Goal: Task Accomplishment & Management: Use online tool/utility

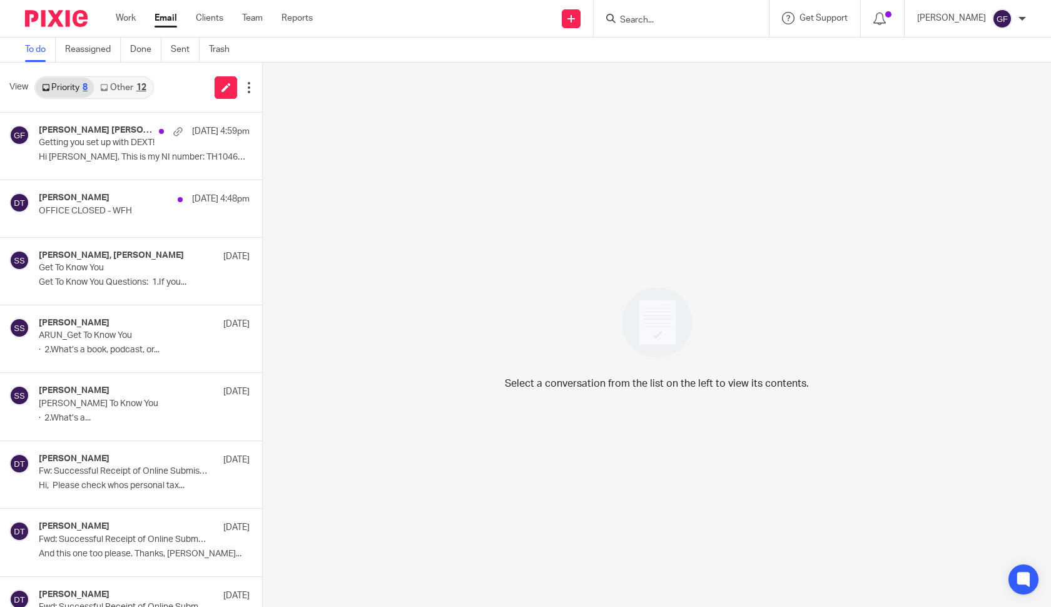
click at [659, 26] on div at bounding box center [681, 18] width 175 height 37
click at [646, 21] on input "Search" at bounding box center [675, 20] width 113 height 11
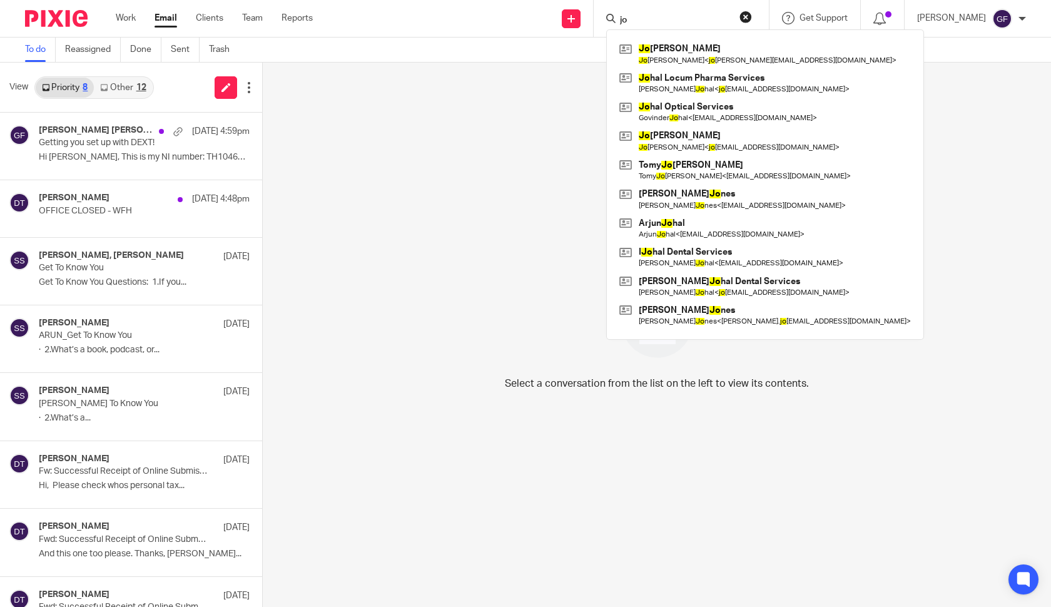
type input "j"
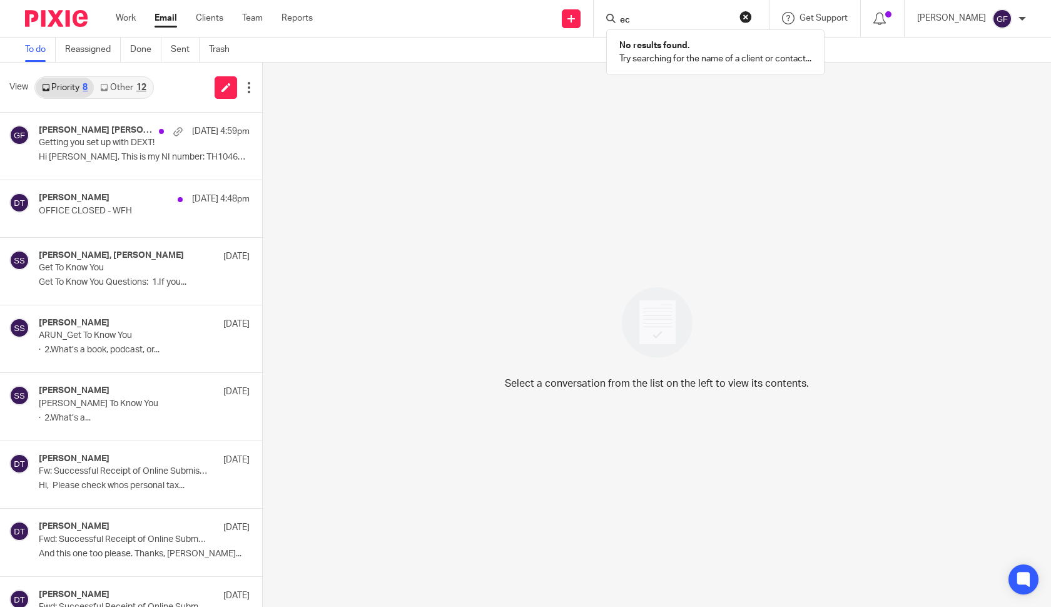
type input "e"
click at [123, 94] on link "Other 12" at bounding box center [123, 88] width 58 height 20
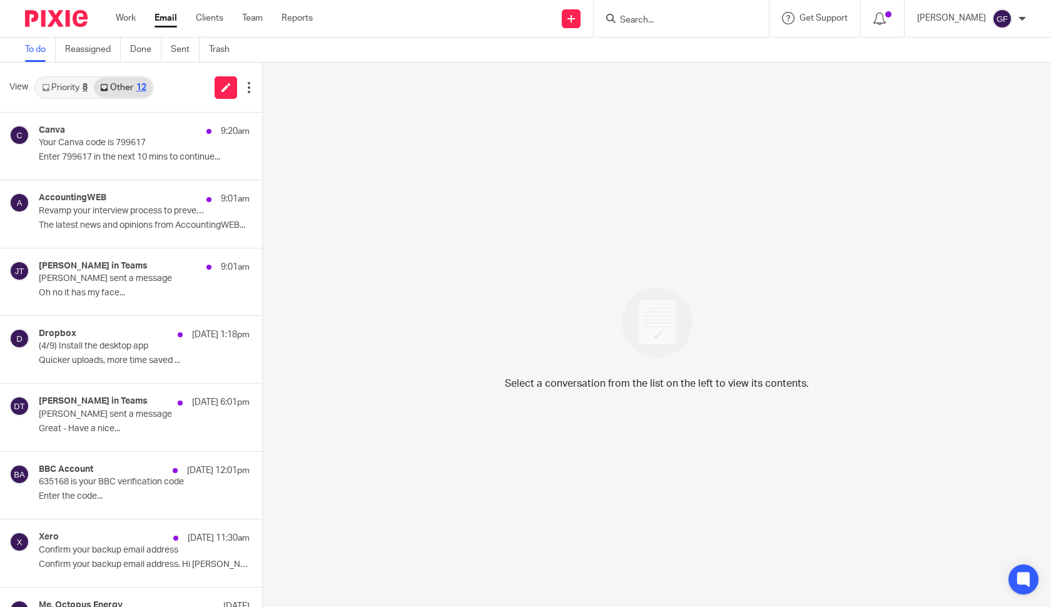
click at [74, 89] on link "Priority 8" at bounding box center [65, 88] width 58 height 20
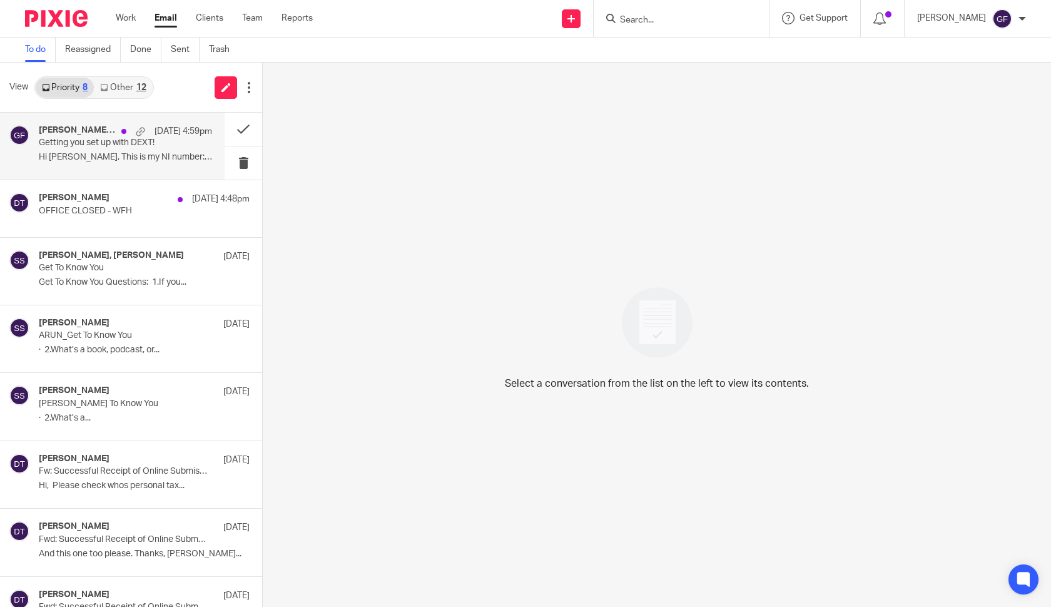
click at [59, 165] on div "[PERSON_NAME] [PERSON_NAME], Me [DATE] 4:59pm Getting you set up with DEXT! Hi …" at bounding box center [125, 146] width 173 height 42
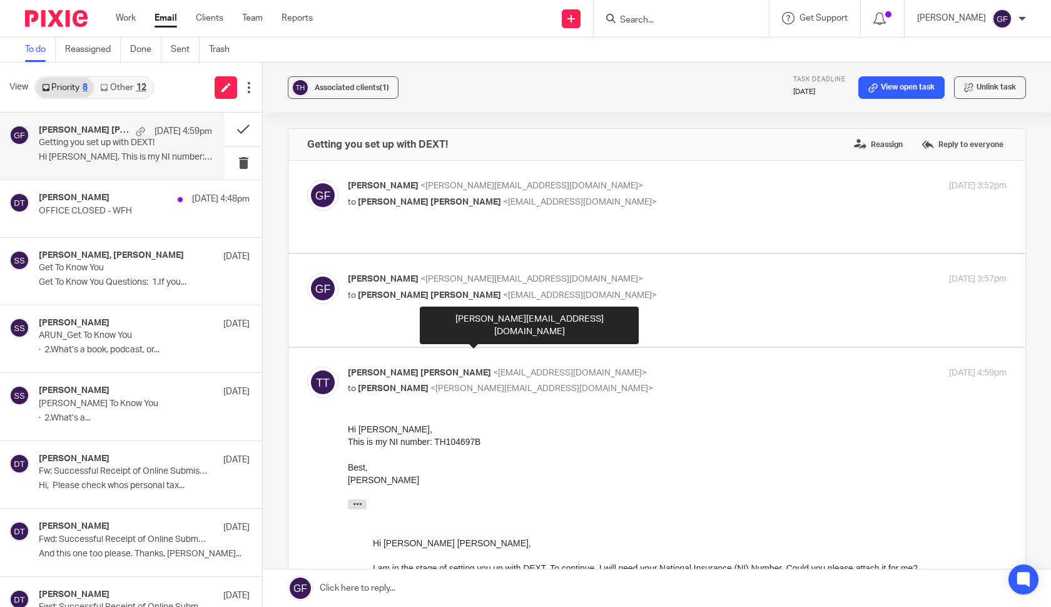
scroll to position [24, 0]
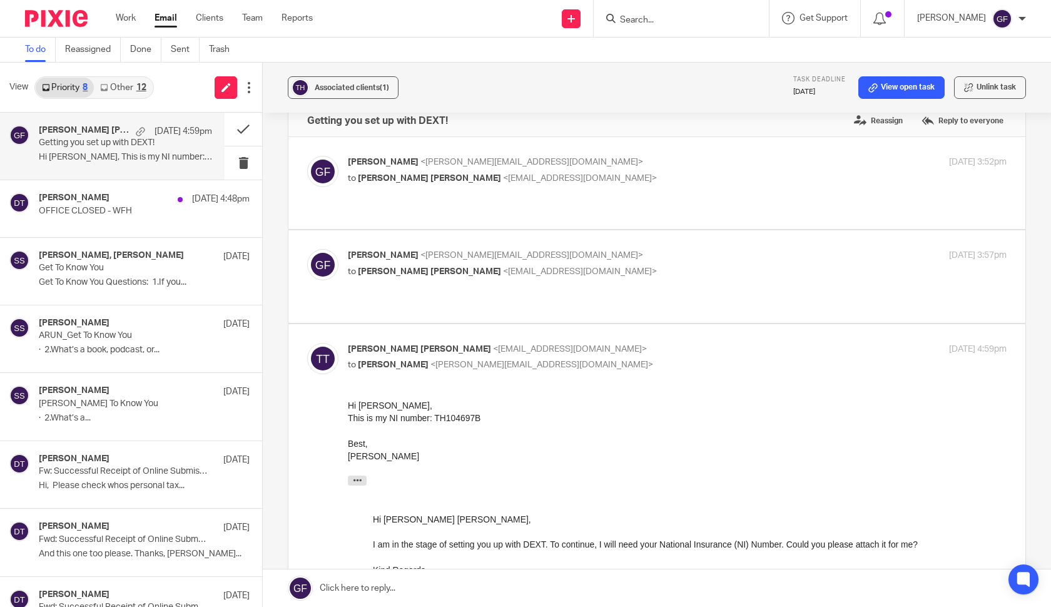
click at [688, 235] on label at bounding box center [656, 276] width 737 height 92
click at [307, 248] on input "checkbox" at bounding box center [307, 248] width 1 height 1
checkbox input "true"
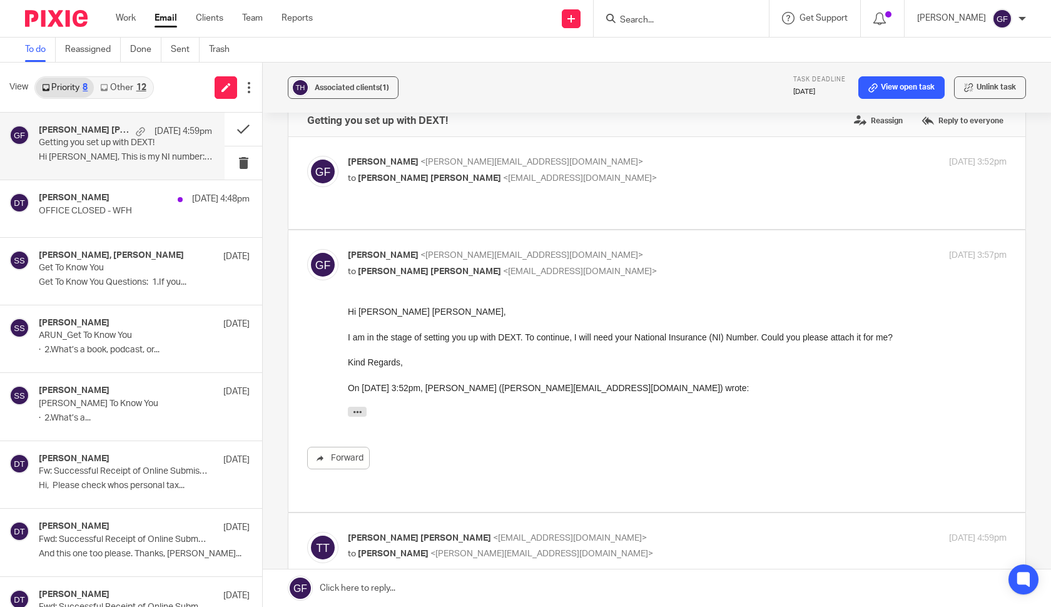
scroll to position [0, 0]
click at [658, 167] on p "[PERSON_NAME] <[PERSON_NAME][EMAIL_ADDRESS][DOMAIN_NAME]>" at bounding box center [567, 162] width 439 height 13
checkbox input "true"
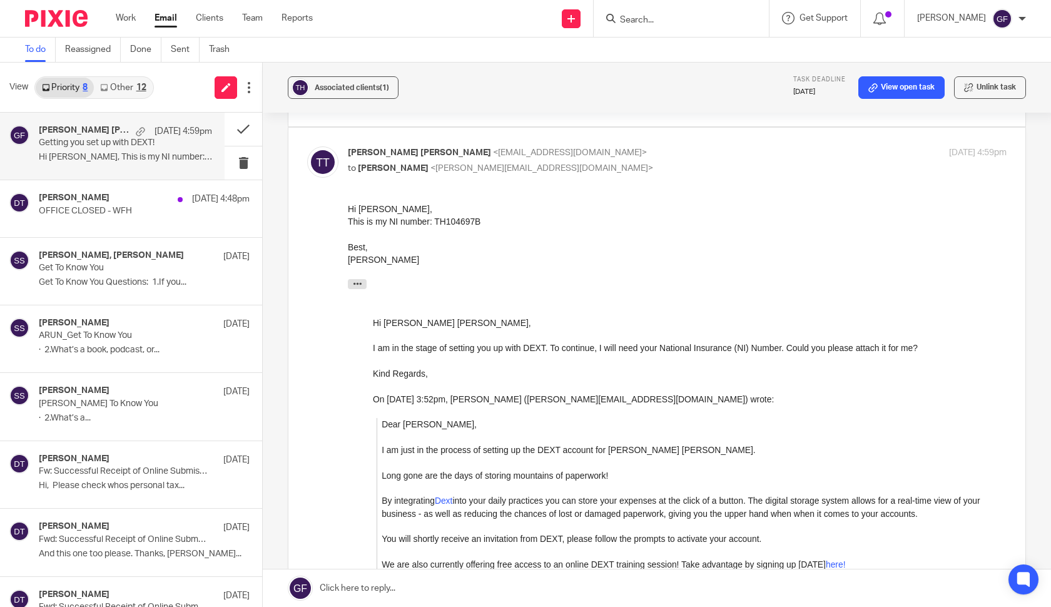
scroll to position [709, 0]
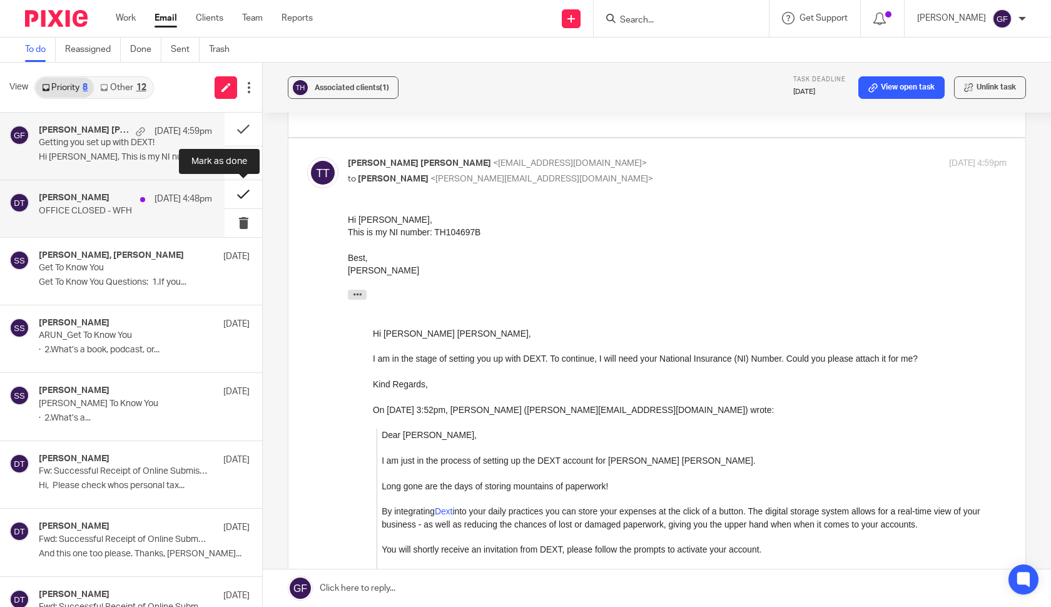
click at [238, 196] on button at bounding box center [244, 194] width 38 height 28
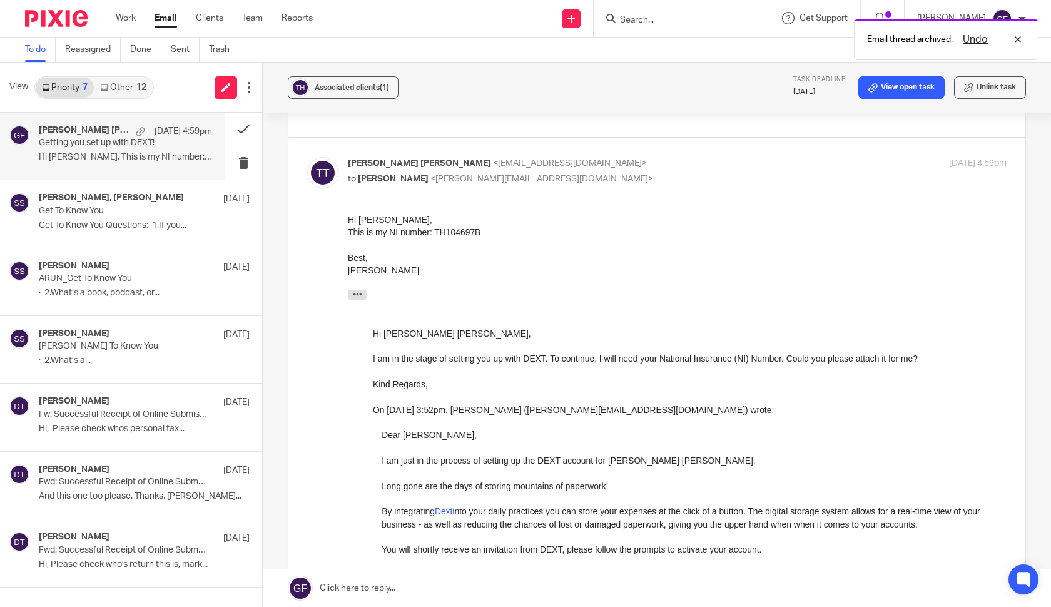
scroll to position [0, 0]
click at [131, 89] on link "Other 12" at bounding box center [123, 88] width 58 height 20
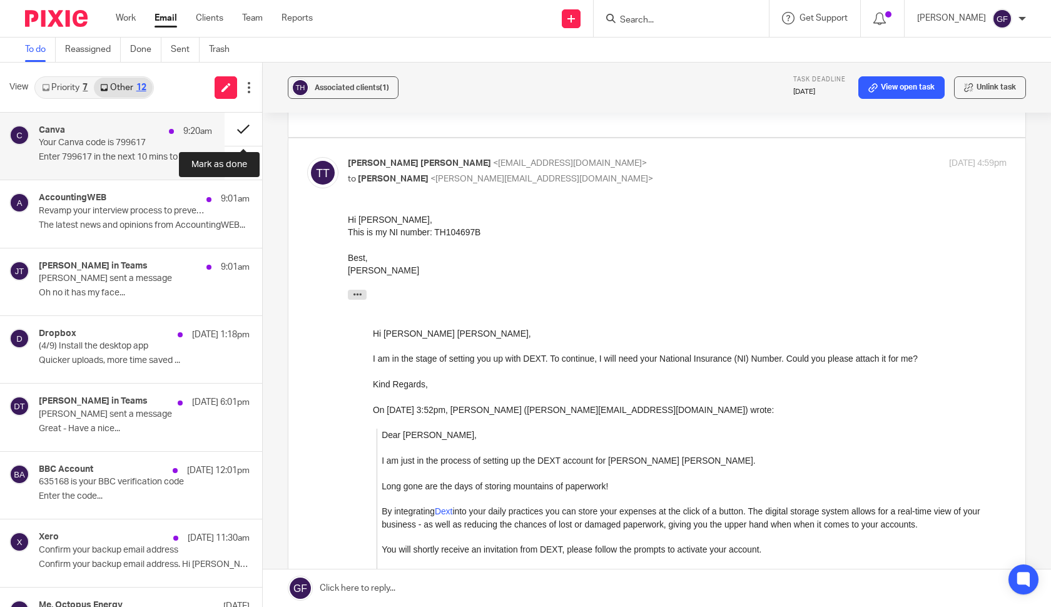
click at [240, 127] on button at bounding box center [244, 129] width 38 height 33
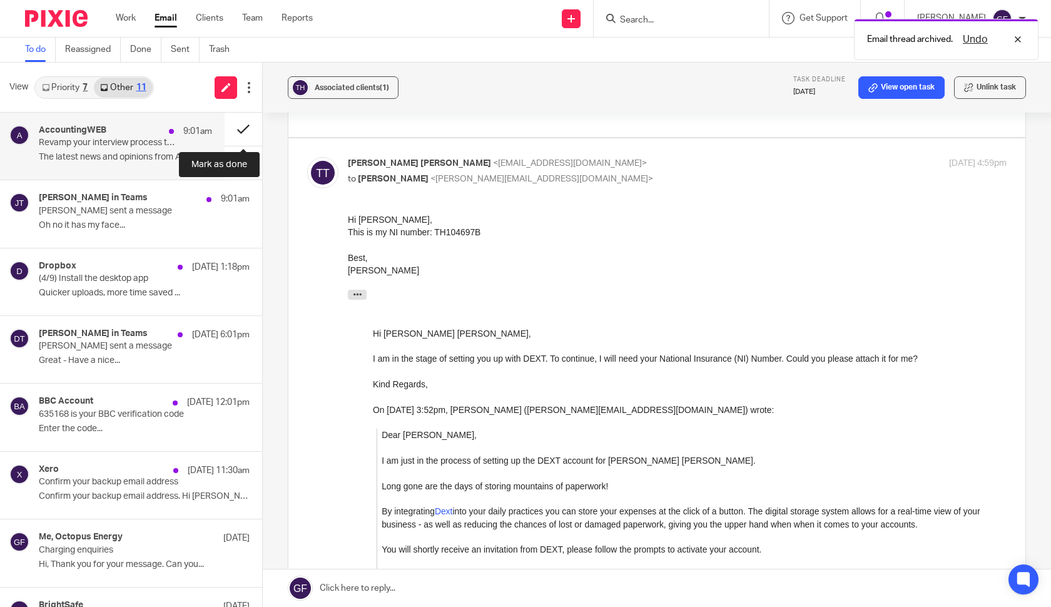
click at [240, 126] on button at bounding box center [244, 129] width 38 height 33
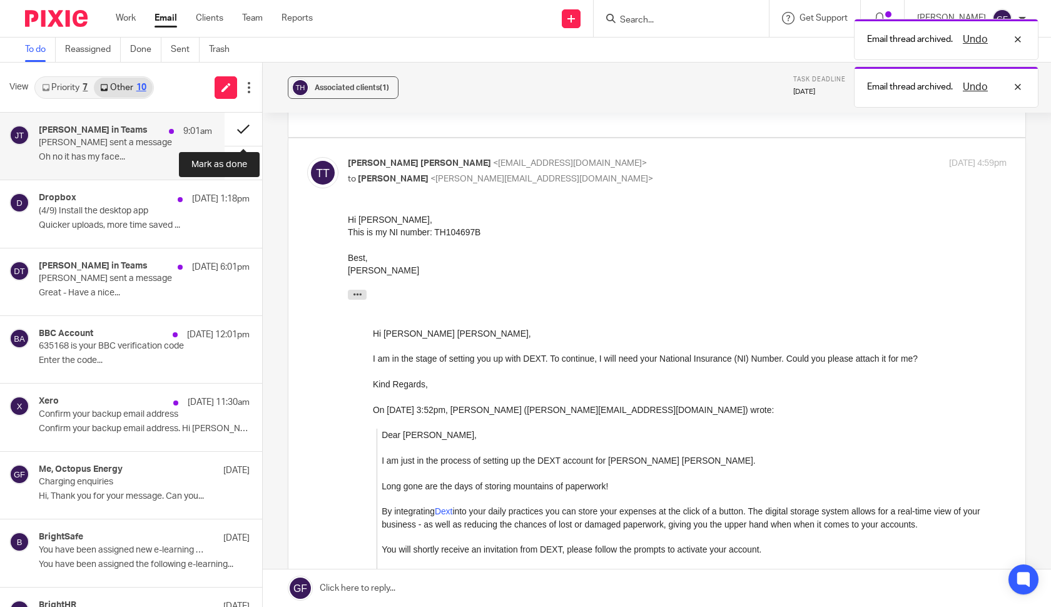
click at [240, 126] on button at bounding box center [244, 129] width 38 height 33
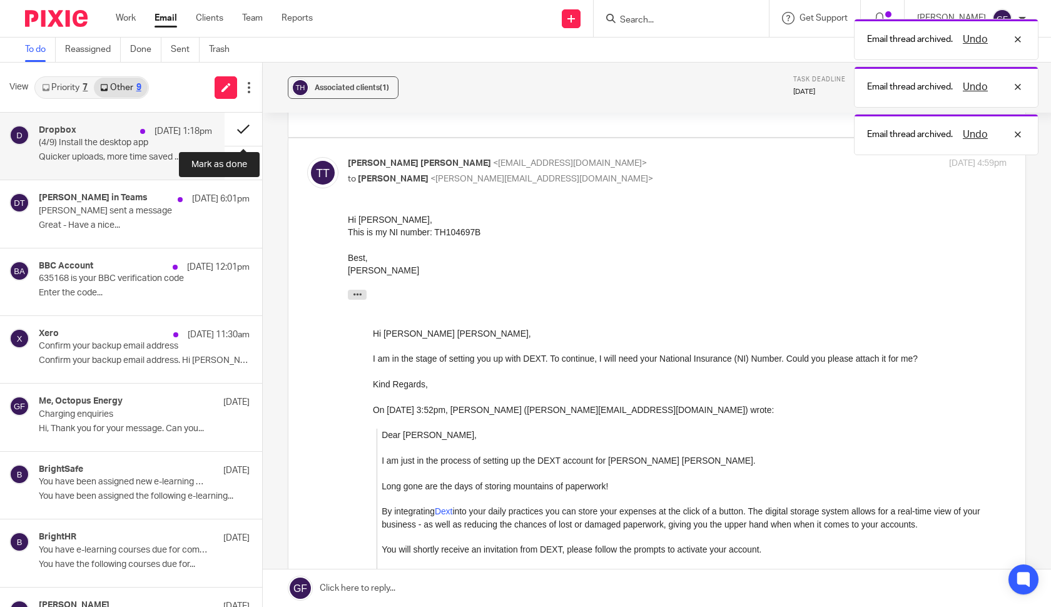
click at [245, 126] on button at bounding box center [244, 129] width 38 height 33
